Goal: Information Seeking & Learning: Find specific fact

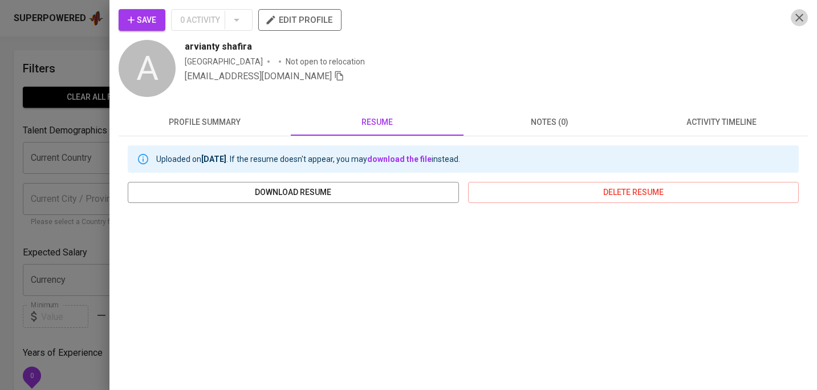
click at [798, 17] on icon "button" at bounding box center [800, 18] width 8 height 8
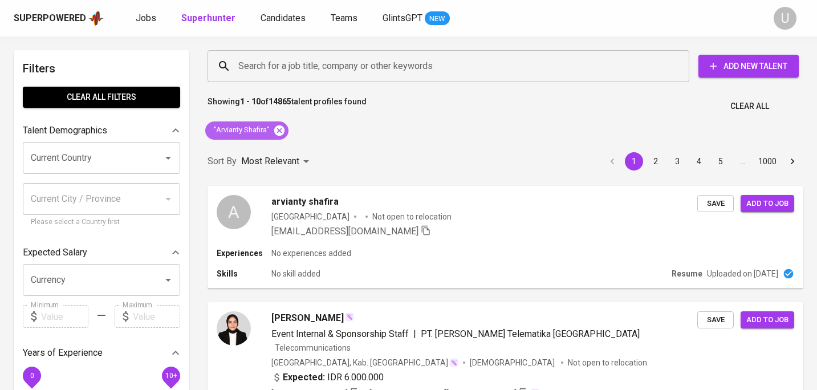
click at [277, 125] on icon at bounding box center [279, 130] width 13 height 13
click at [281, 67] on input "Search for a job title, company or other keywords" at bounding box center [452, 66] width 432 height 22
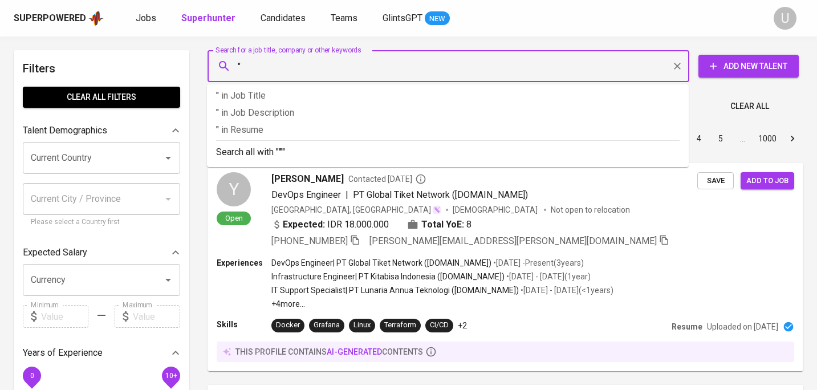
paste input "[PERSON_NAME]"
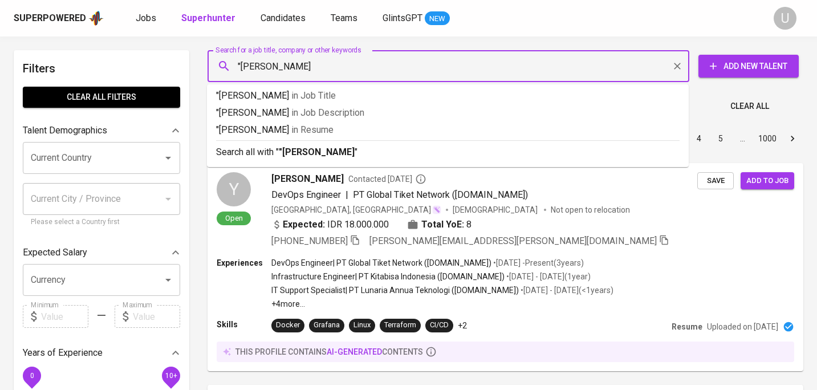
type input ""[PERSON_NAME]""
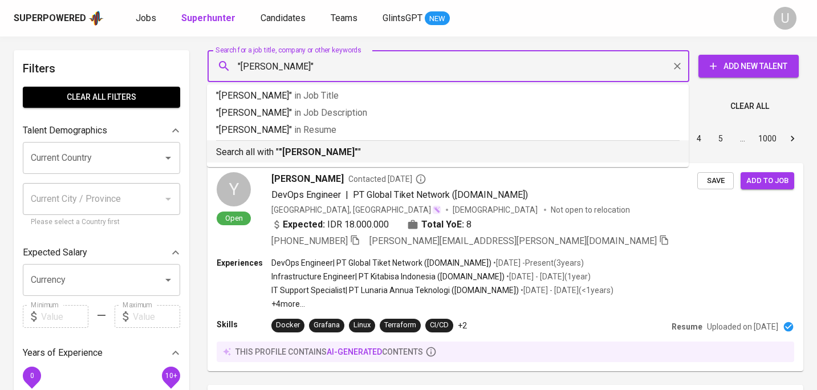
click at [311, 158] on p "Search all with " "[PERSON_NAME]" "" at bounding box center [448, 152] width 464 height 14
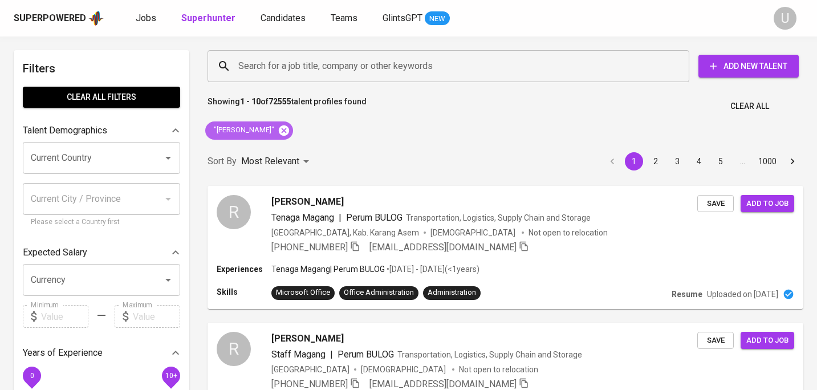
click at [280, 130] on icon at bounding box center [284, 130] width 10 height 10
click at [275, 76] on input "Search for a job title, company or other keywords" at bounding box center [452, 66] width 432 height 22
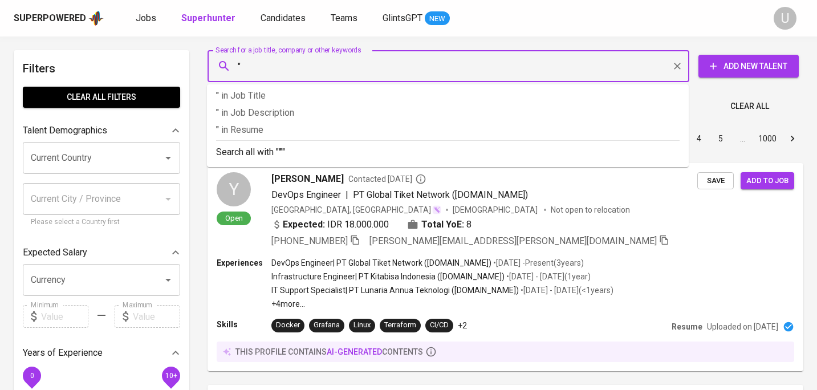
paste input "[PERSON_NAME]"
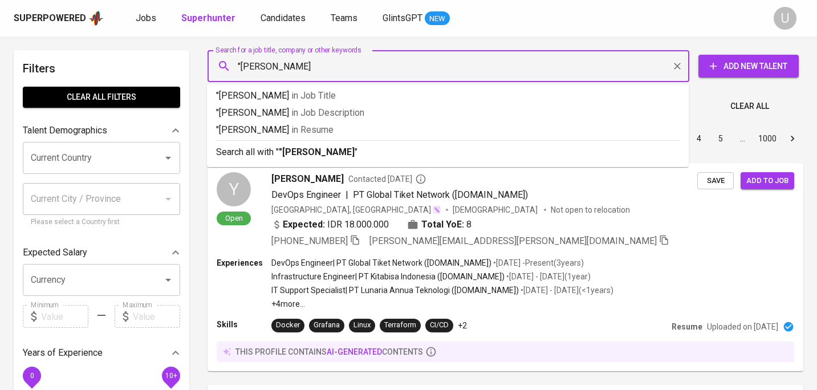
type input ""[PERSON_NAME]""
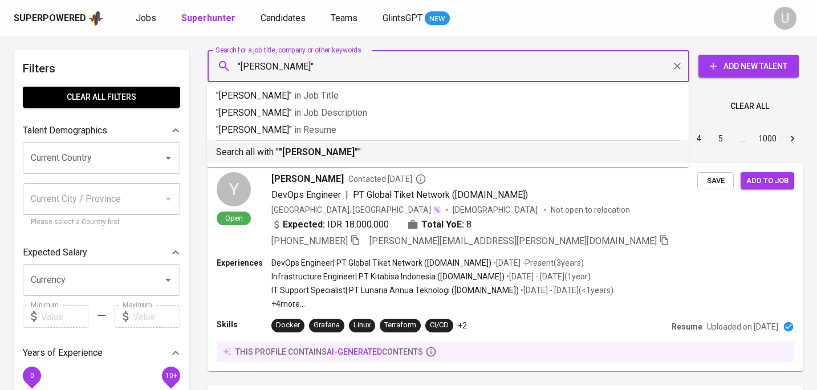
click at [302, 160] on li "Search all with " "[PERSON_NAME]" "" at bounding box center [448, 151] width 482 height 22
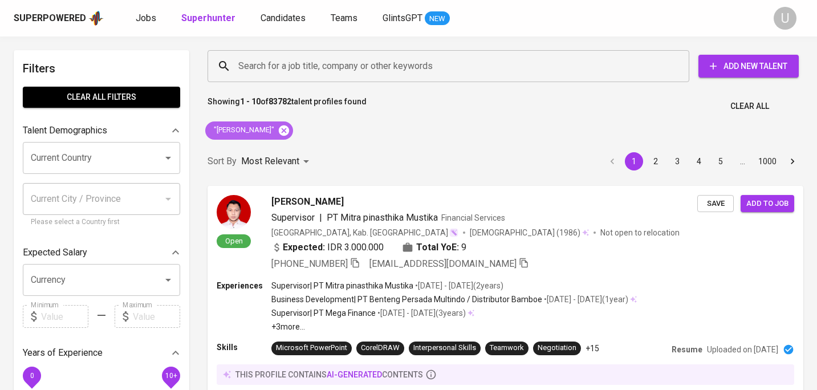
click at [279, 135] on icon at bounding box center [284, 130] width 10 height 10
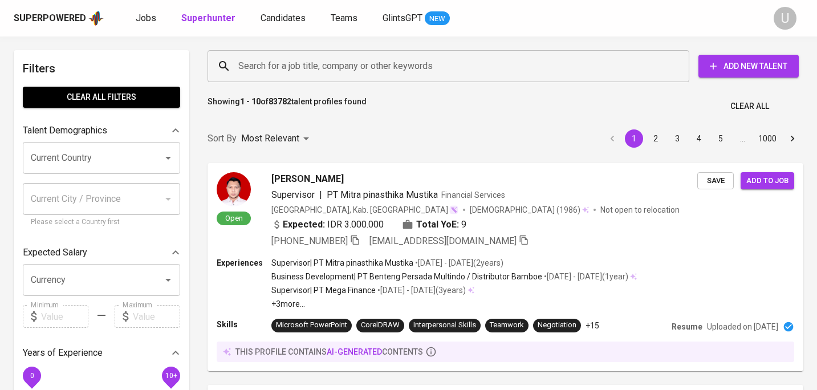
click at [278, 74] on input "Search for a job title, company or other keywords" at bounding box center [452, 66] width 432 height 22
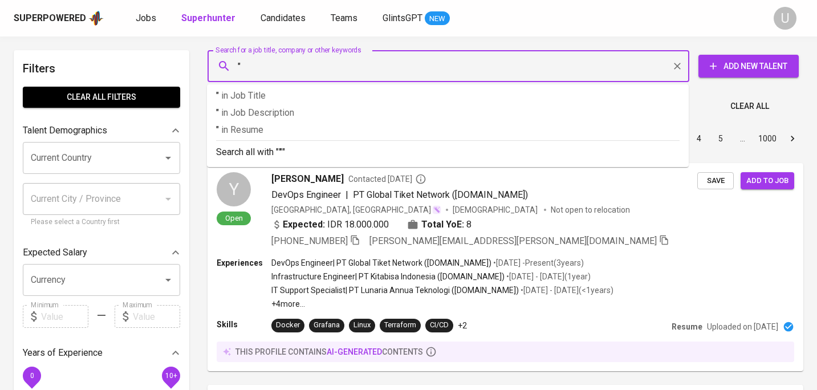
paste input "Aluysia Noverina"
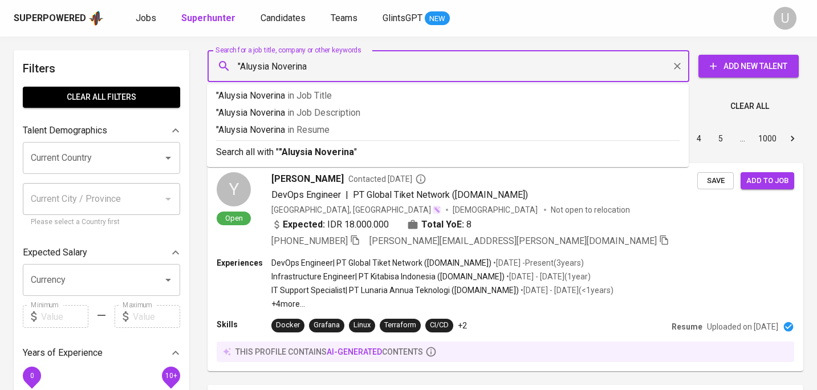
type input ""Aluysia Noverina""
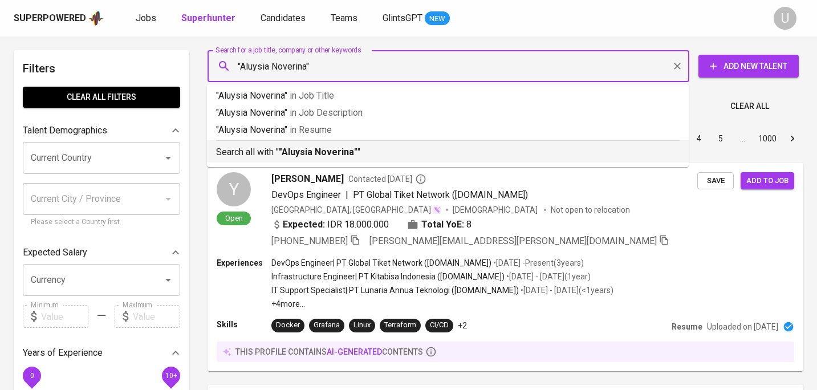
click at [279, 152] on p "Search all with " "Aluysia Noverina" "" at bounding box center [448, 152] width 464 height 14
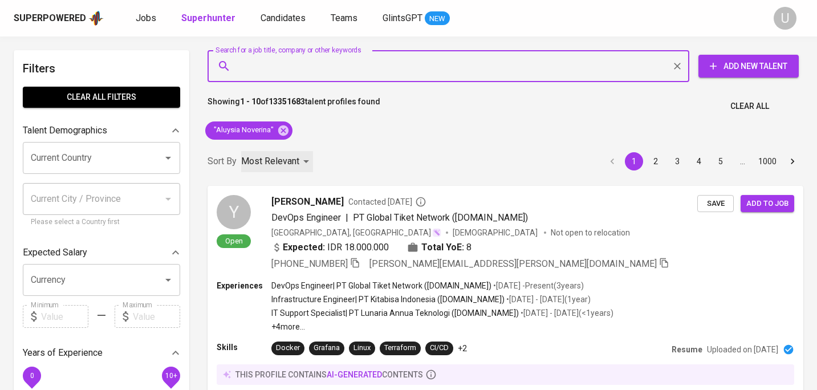
click at [289, 152] on div "Most Relevant" at bounding box center [277, 161] width 72 height 21
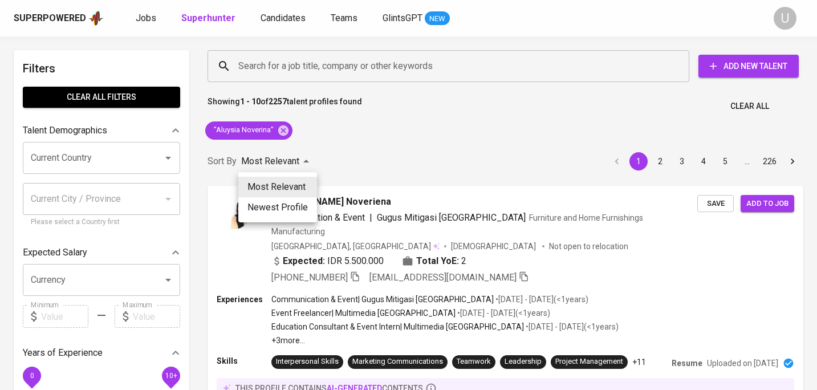
click at [399, 135] on div at bounding box center [408, 195] width 817 height 390
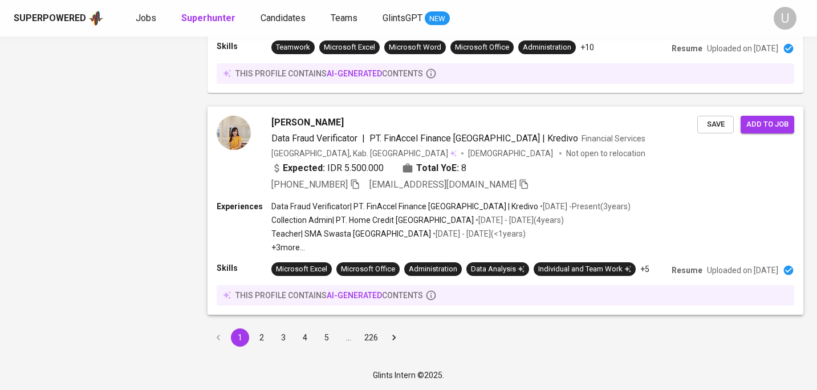
scroll to position [1982, 0]
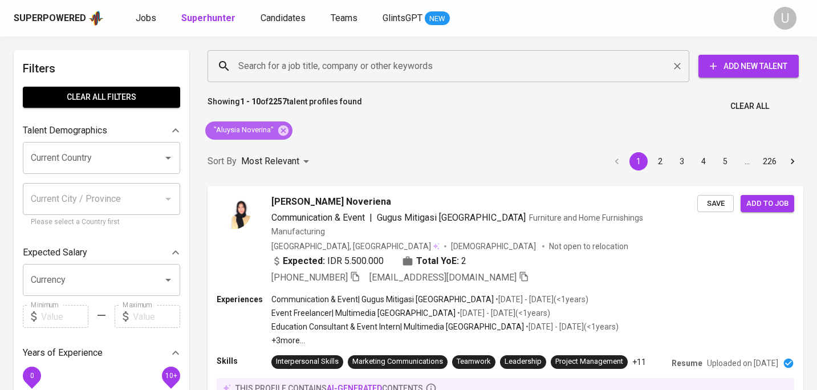
drag, startPoint x: 284, startPoint y: 135, endPoint x: 298, endPoint y: 59, distance: 77.2
click at [284, 135] on icon at bounding box center [283, 130] width 10 height 10
click at [298, 58] on input "Search for a job title, company or other keywords" at bounding box center [452, 66] width 432 height 22
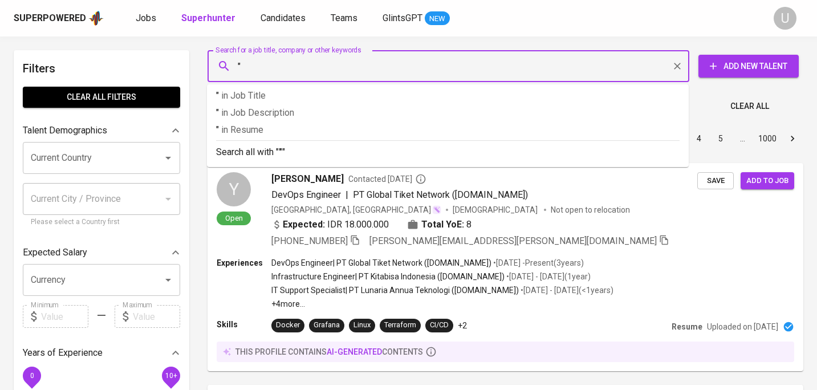
paste input "Monica Kusuma"
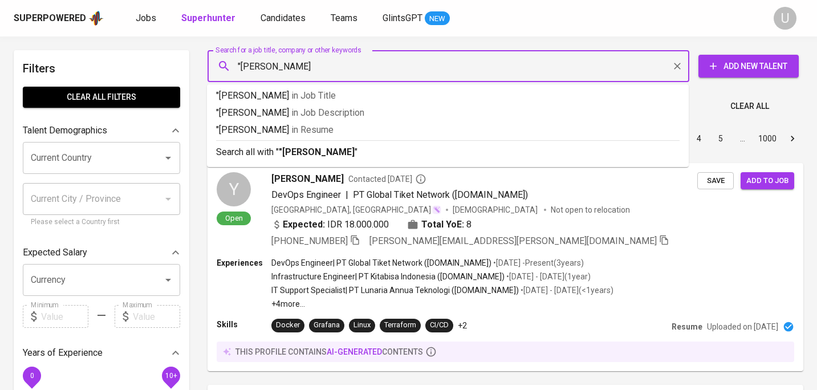
type input ""Monica Kusuma""
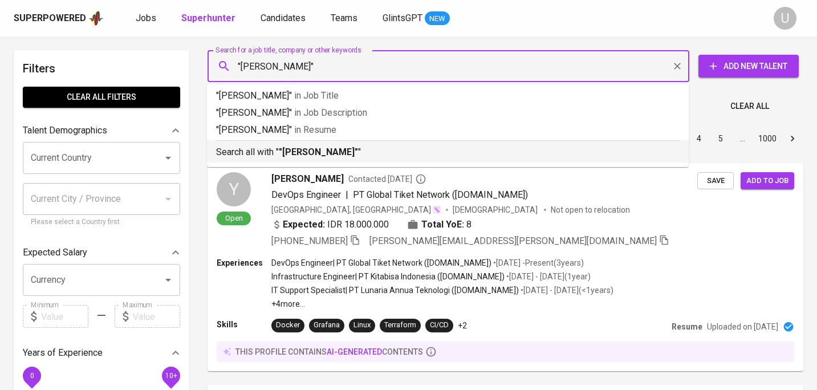
click at [310, 146] on p "Search all with " "Monica Kusuma" "" at bounding box center [448, 152] width 464 height 14
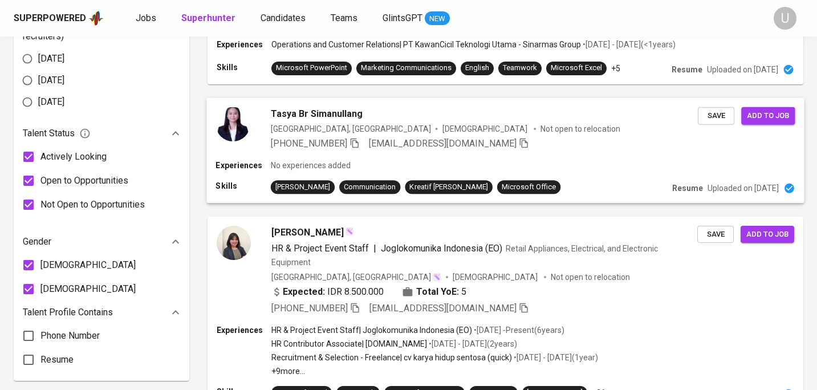
scroll to position [612, 0]
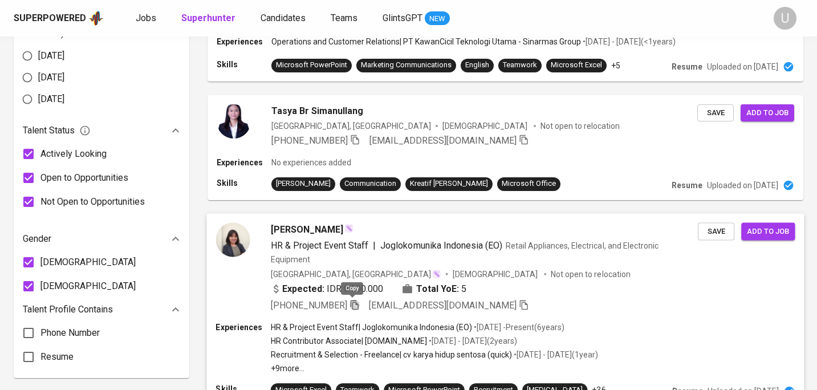
click at [352, 304] on icon "button" at bounding box center [355, 304] width 10 height 10
